Goal: Obtain resource: Download file/media

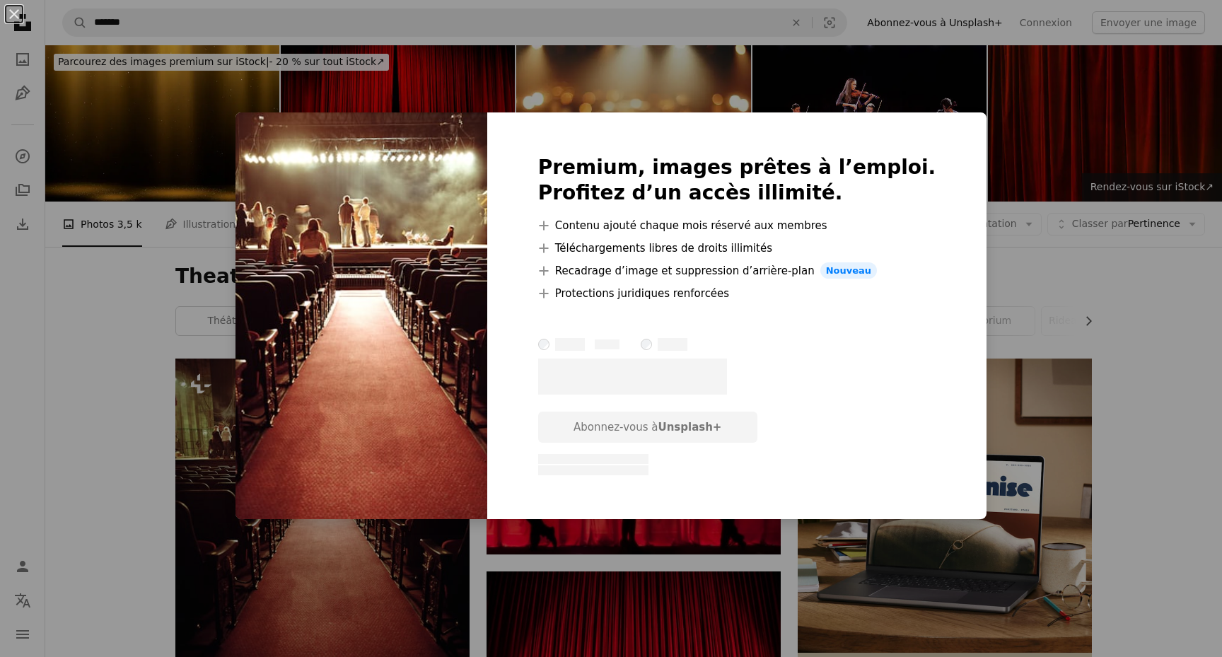
scroll to position [103, 0]
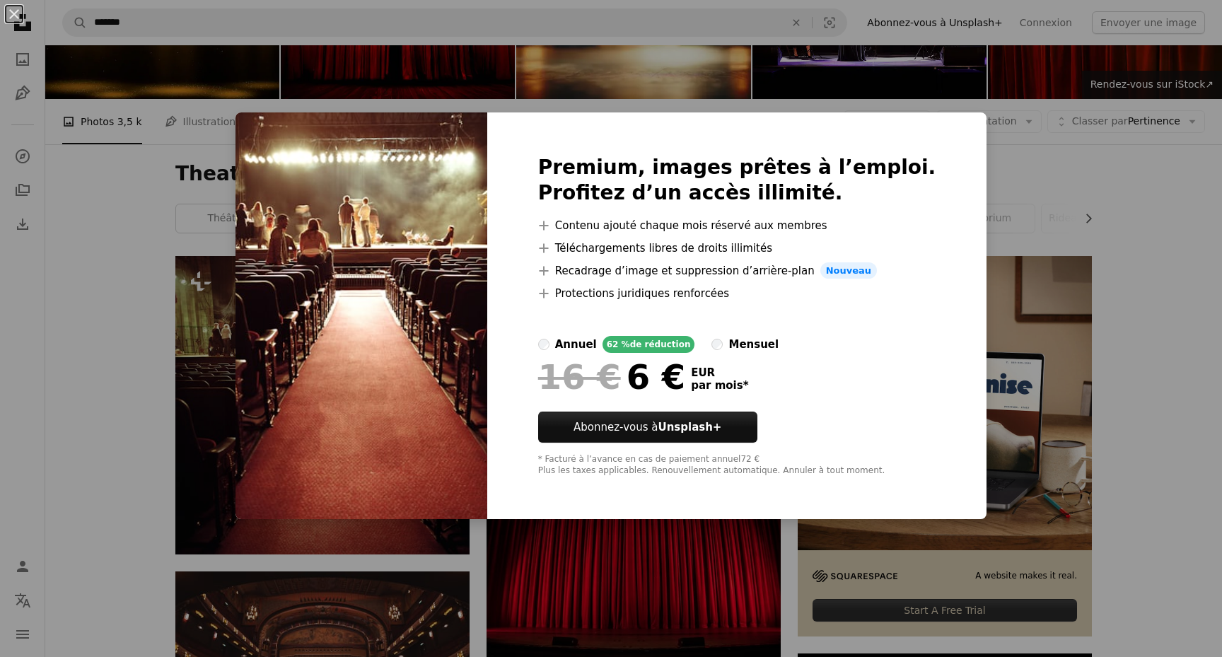
click at [109, 206] on div "An X shape Premium, images prêtes à l’emploi. Profitez d’un accès illimité. A p…" at bounding box center [611, 328] width 1222 height 657
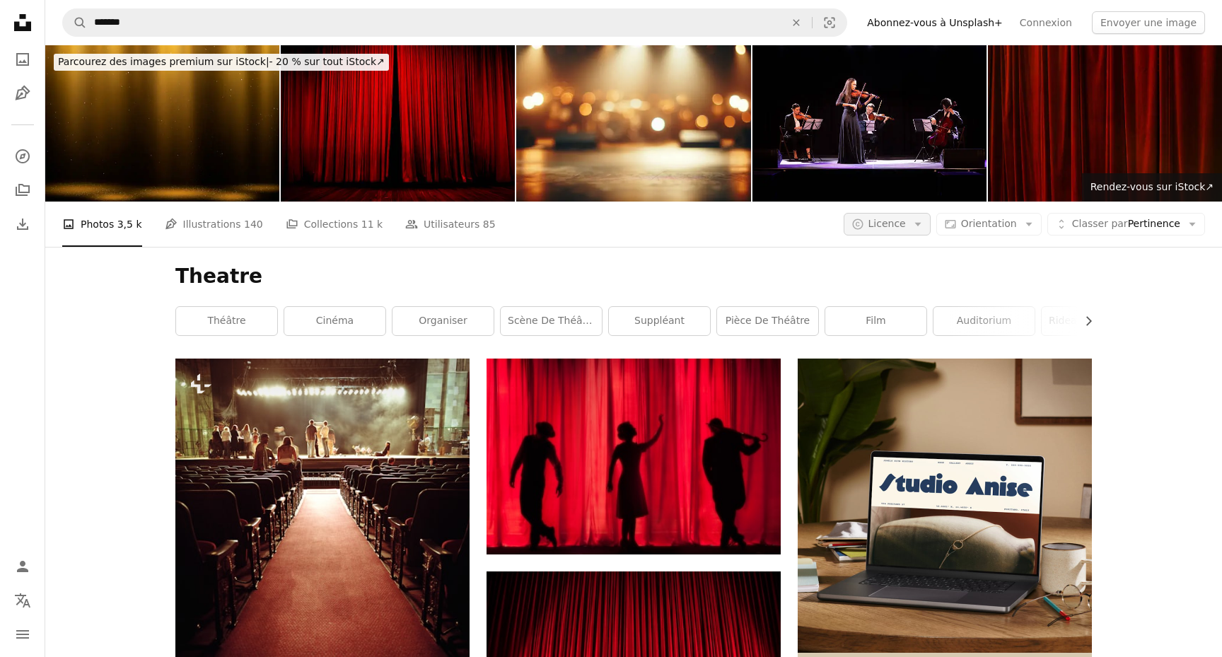
click at [906, 218] on span "Licence" at bounding box center [886, 223] width 37 height 11
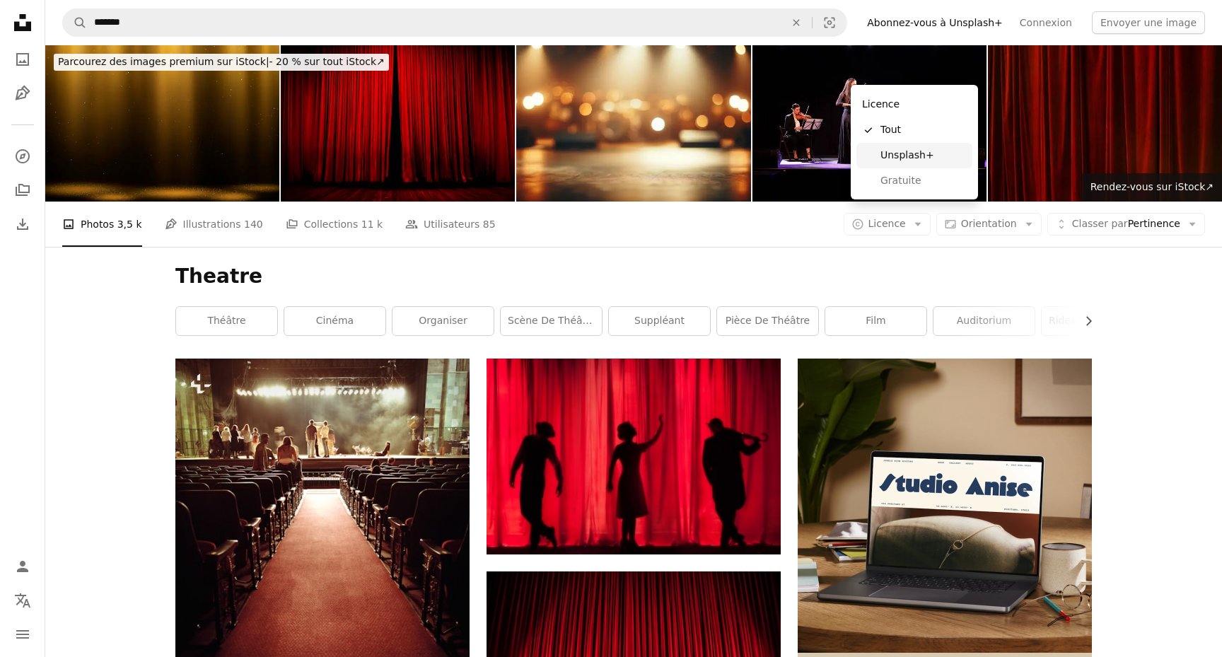
click at [896, 179] on span "Gratuite" at bounding box center [923, 181] width 86 height 14
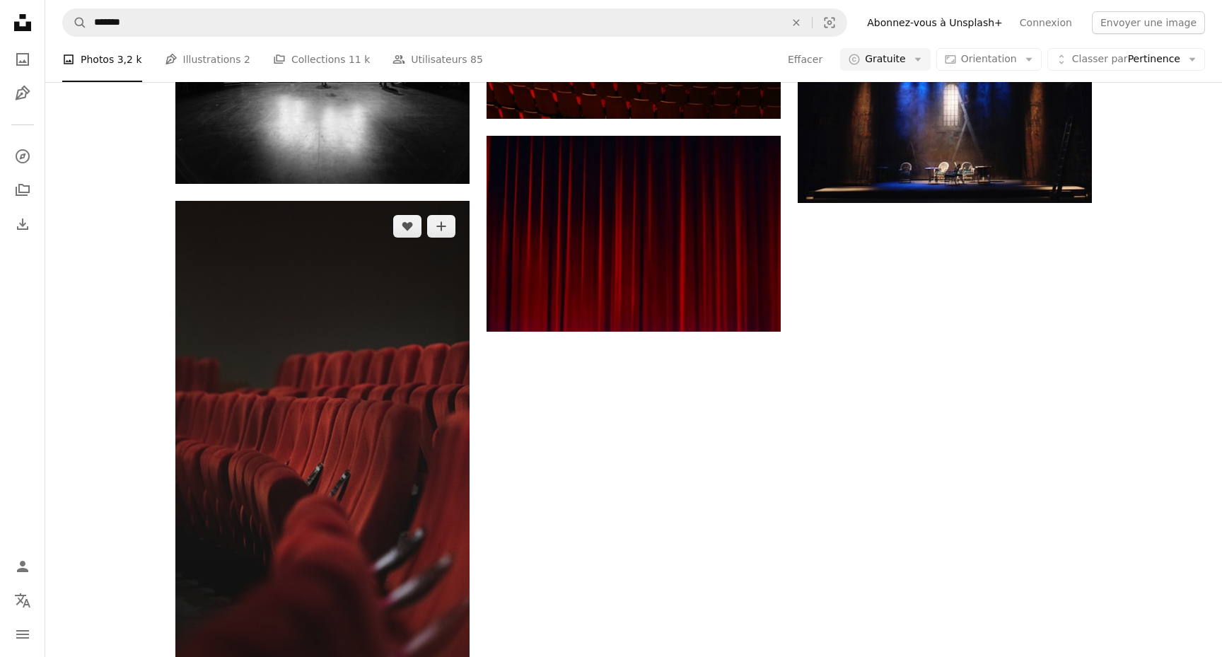
scroll to position [2140, 0]
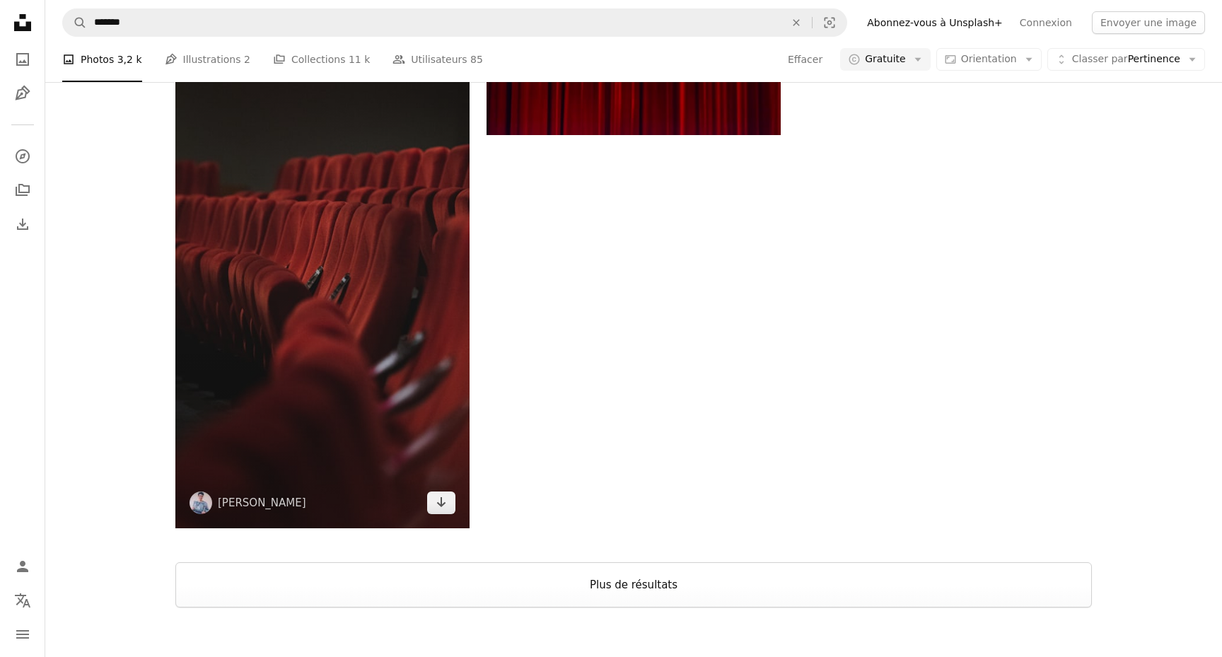
click at [259, 562] on button "Plus de résultats" at bounding box center [633, 584] width 916 height 45
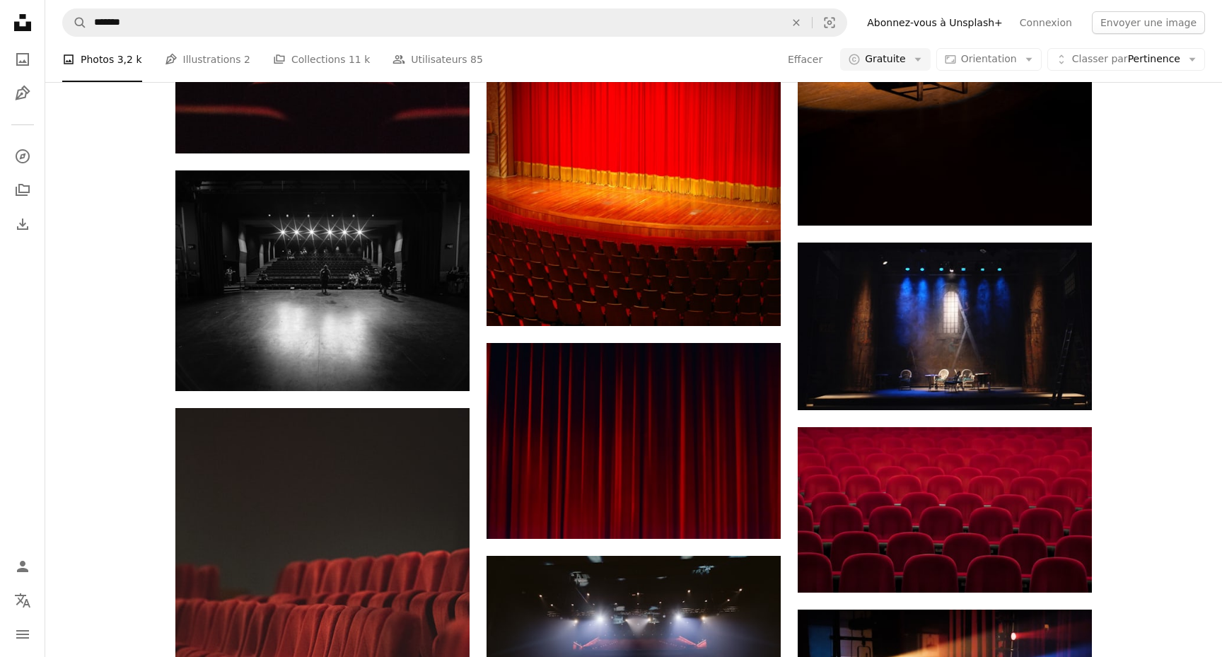
scroll to position [1790, 0]
